Goal: Transaction & Acquisition: Obtain resource

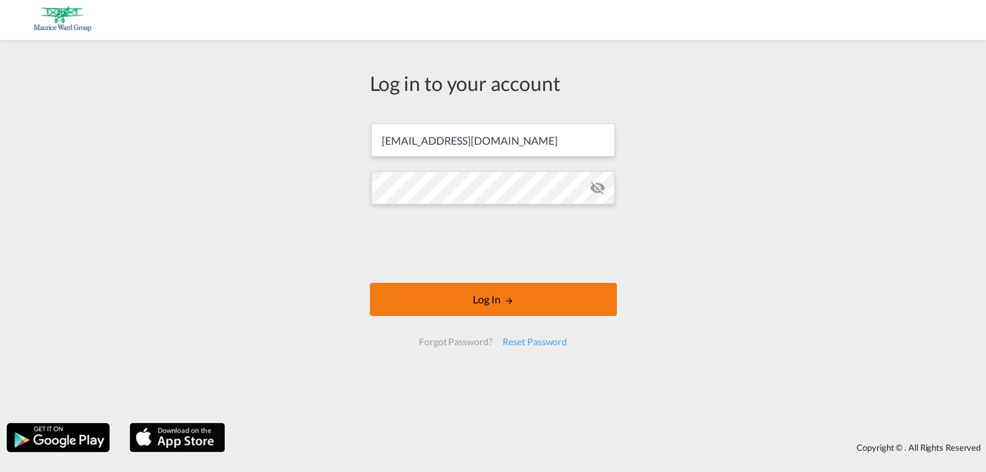
click at [487, 311] on button "Log In" at bounding box center [493, 299] width 247 height 33
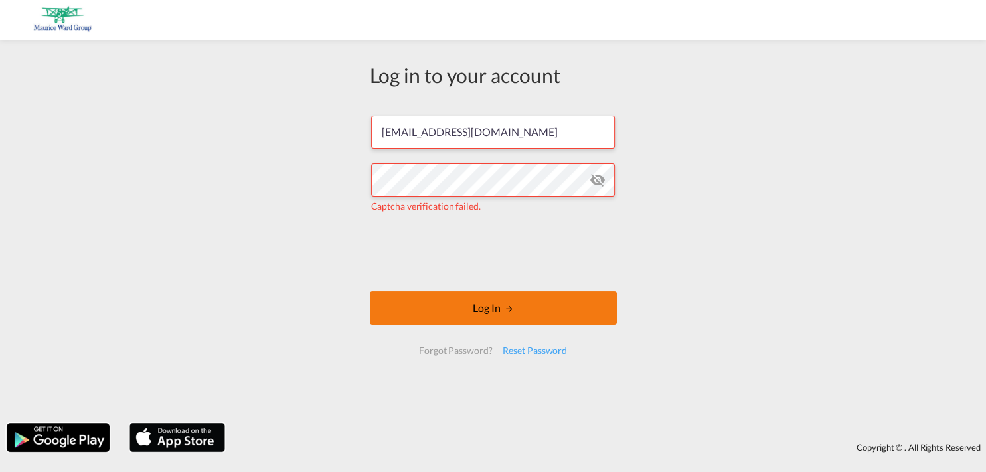
click at [491, 314] on button "Log In" at bounding box center [493, 308] width 247 height 33
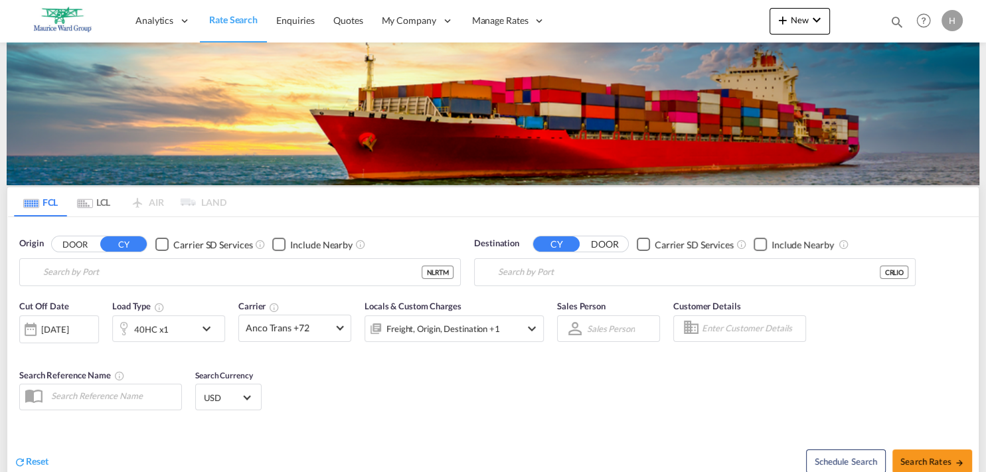
type input "[GEOGRAPHIC_DATA], NLRTM"
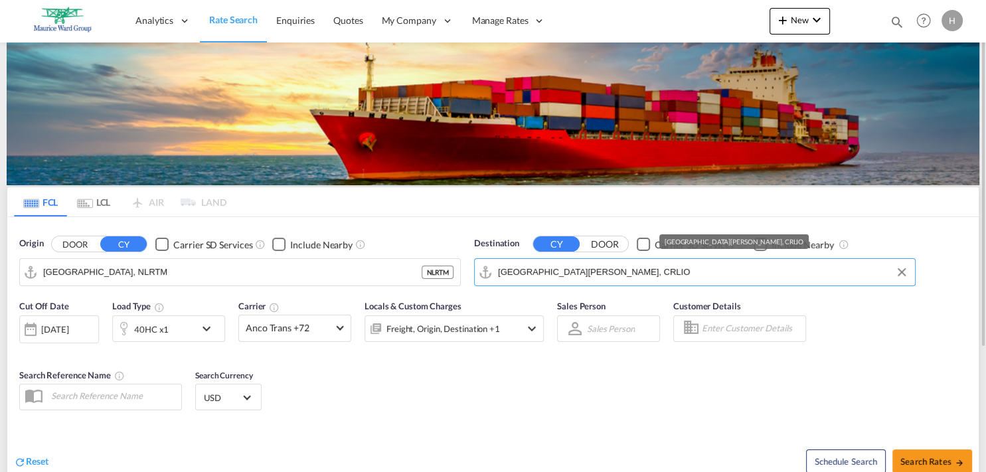
click at [590, 272] on input "[GEOGRAPHIC_DATA][PERSON_NAME], CRLIO" at bounding box center [703, 272] width 410 height 20
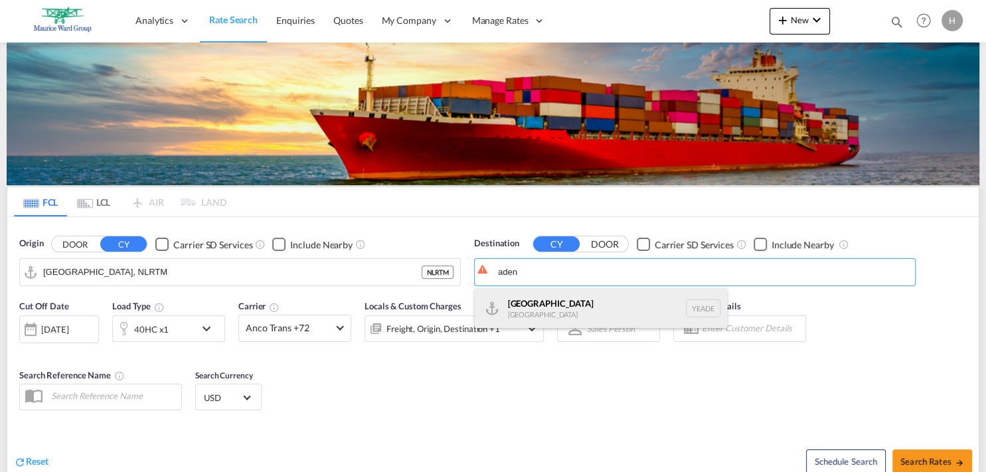
click at [520, 311] on div "Aden [GEOGRAPHIC_DATA] [GEOGRAPHIC_DATA]" at bounding box center [601, 308] width 252 height 40
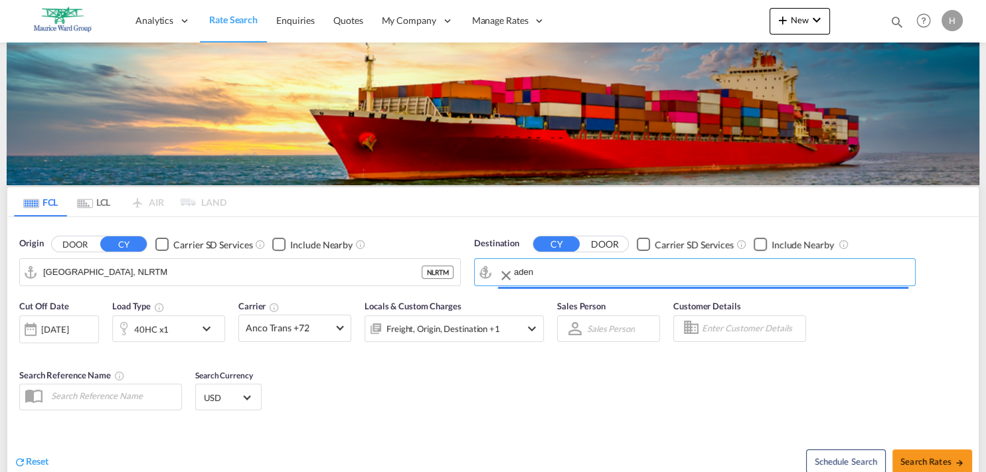
type input "Aden, YEADE"
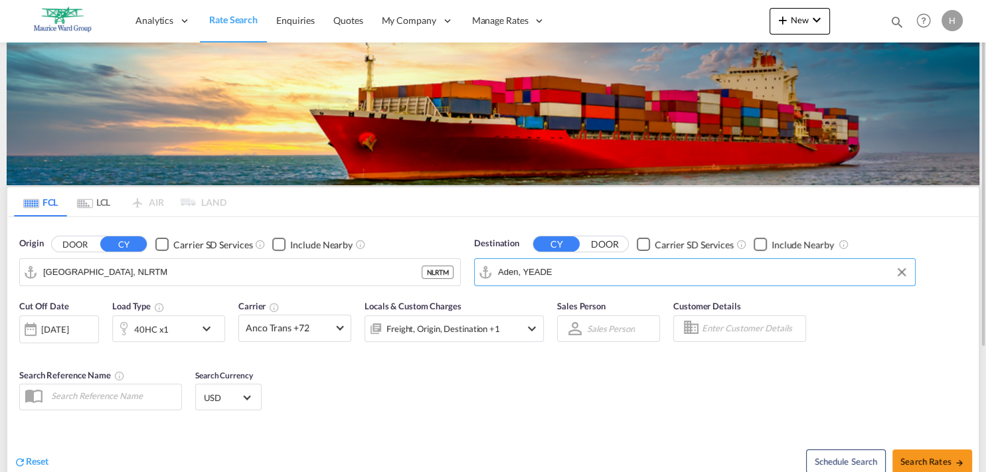
click at [204, 325] on md-icon "icon-chevron-down" at bounding box center [210, 329] width 23 height 16
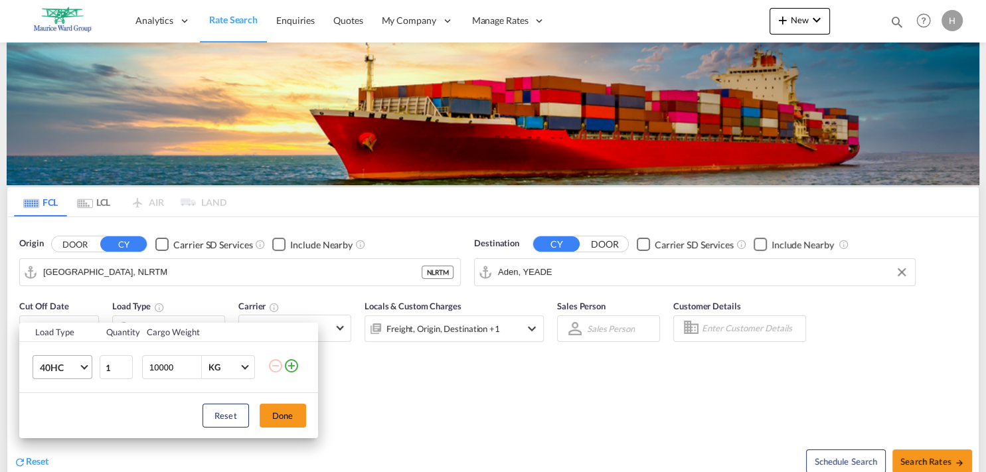
click at [76, 365] on span "40HC" at bounding box center [59, 367] width 39 height 13
click at [52, 305] on div "20GP" at bounding box center [50, 303] width 23 height 13
click at [149, 365] on input "10000" at bounding box center [174, 367] width 53 height 23
type input "20000"
click at [292, 410] on button "Done" at bounding box center [283, 416] width 46 height 24
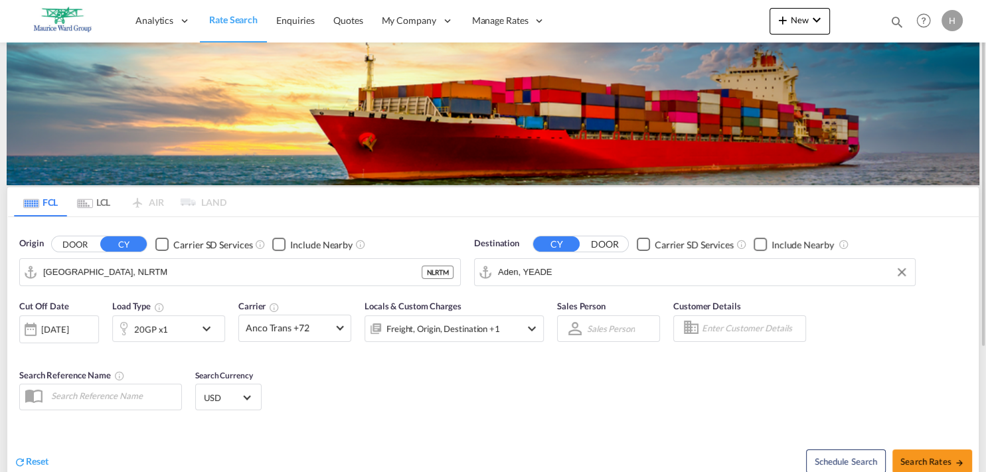
click at [31, 325] on div at bounding box center [30, 329] width 21 height 27
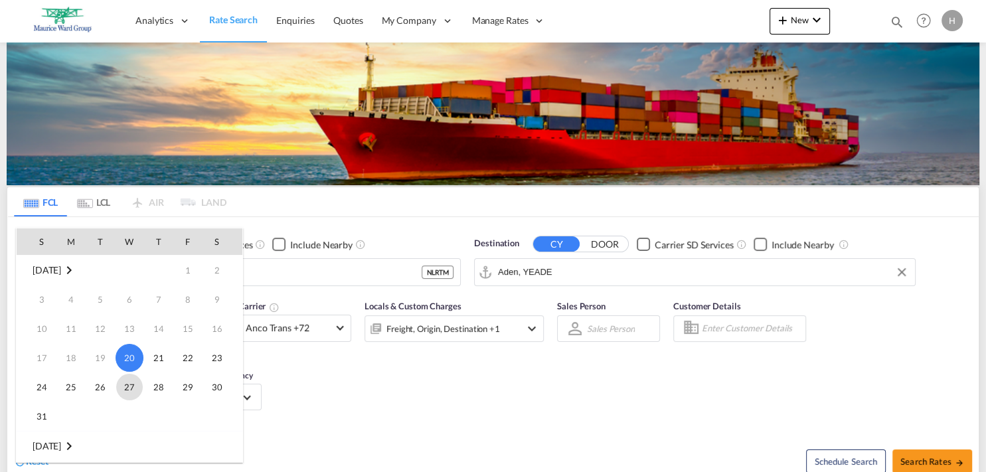
click at [131, 389] on span "27" at bounding box center [129, 387] width 27 height 27
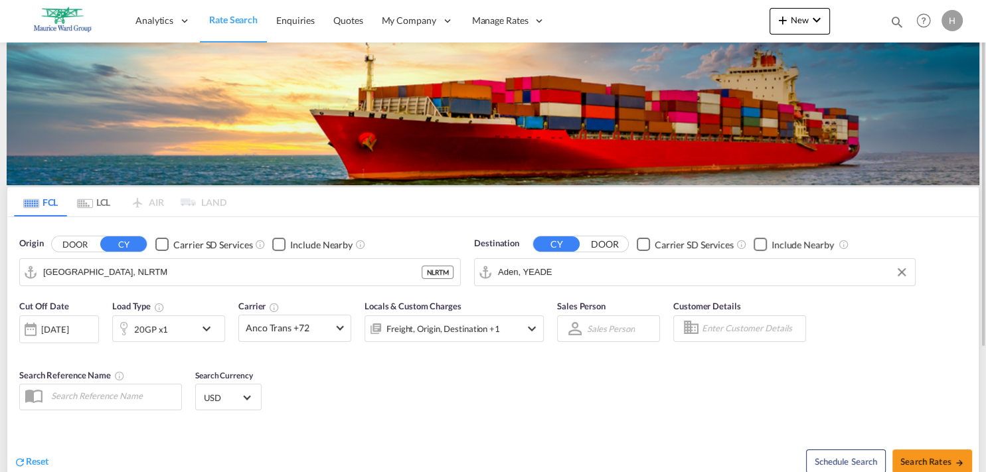
click at [316, 377] on div "Cut Off Date [DATE] [DATE] Load Type 20GP x1 Carrier Anco Trans +72 Online Rate…" at bounding box center [493, 357] width 972 height 129
click at [341, 327] on span at bounding box center [339, 326] width 7 height 7
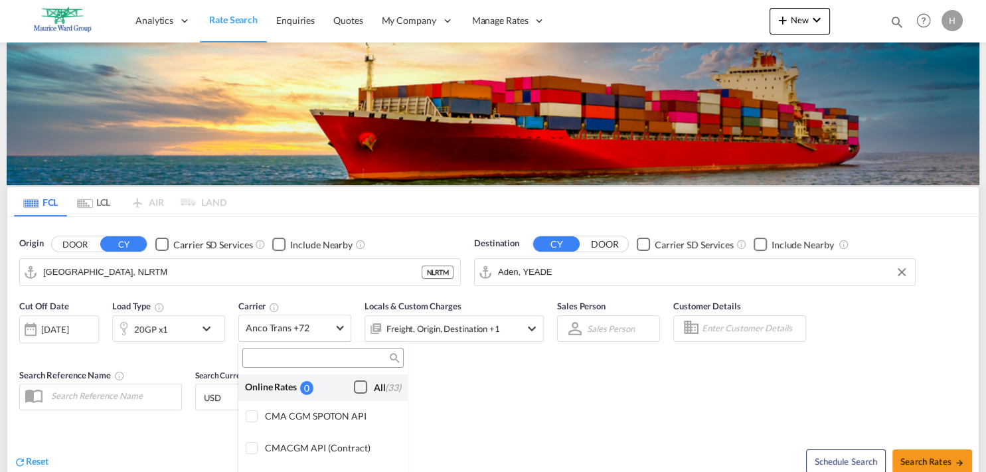
click at [354, 389] on div "Checkbox No Ink" at bounding box center [360, 386] width 13 height 13
click at [938, 458] on md-backdrop at bounding box center [493, 236] width 986 height 472
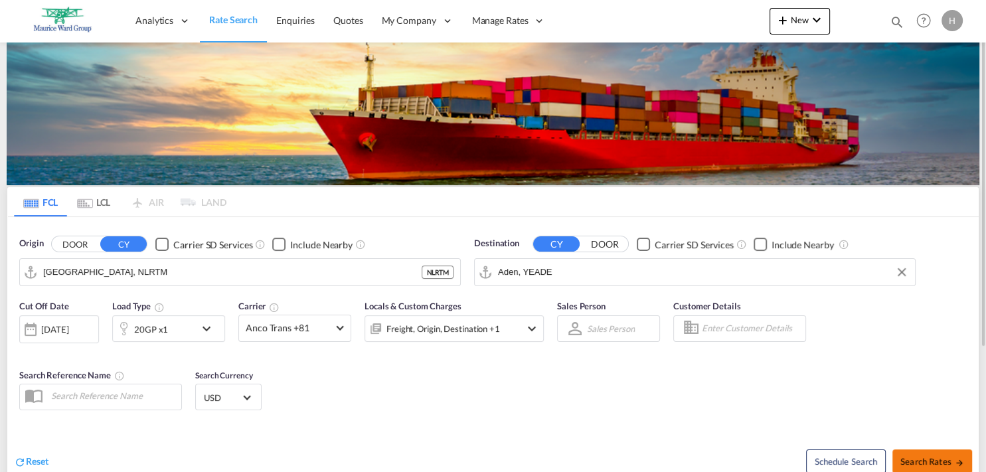
click at [928, 464] on span "Search Rates" at bounding box center [932, 461] width 64 height 11
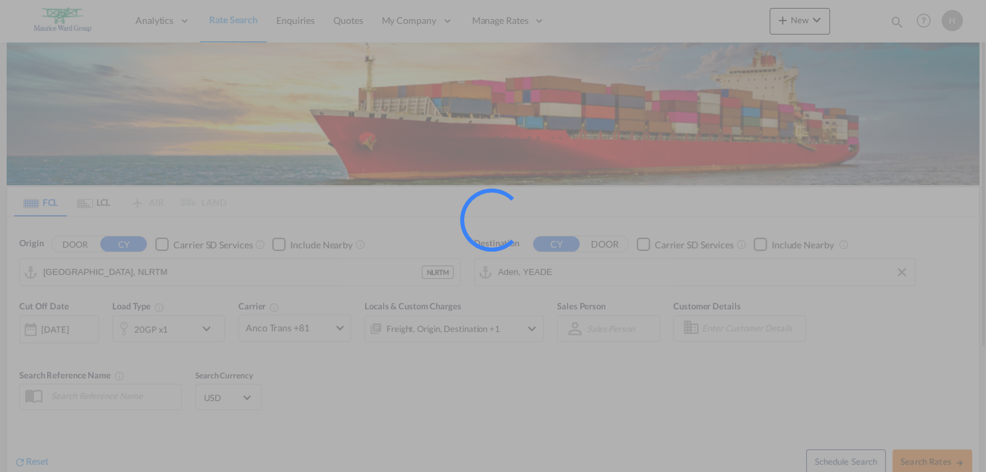
type input "NLRTM to YEADE / [DATE]"
